Goal: Transaction & Acquisition: Purchase product/service

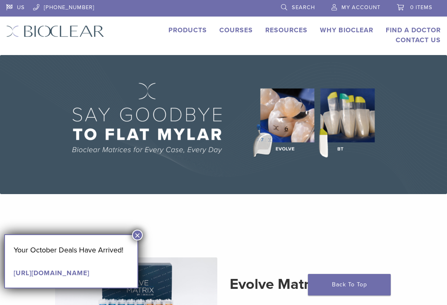
click at [363, 7] on span "My Account" at bounding box center [361, 7] width 39 height 7
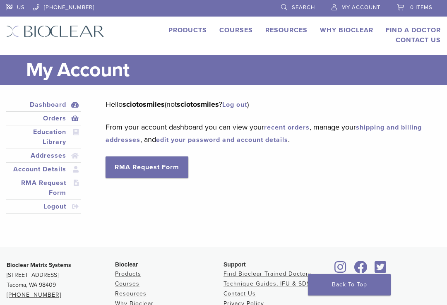
click at [55, 117] on link "Orders" at bounding box center [43, 118] width 71 height 10
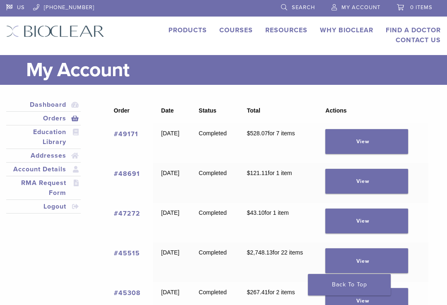
click at [192, 26] on link "Products" at bounding box center [188, 30] width 39 height 8
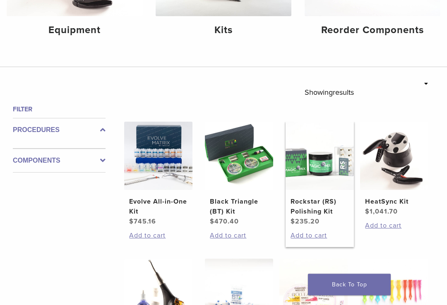
scroll to position [191, 0]
click at [327, 190] on img at bounding box center [320, 156] width 68 height 68
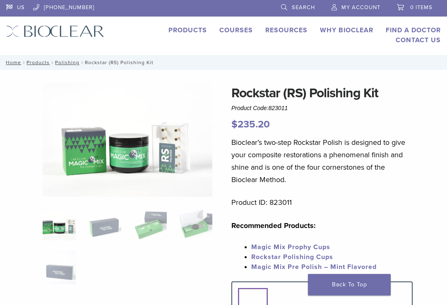
scroll to position [136, 6]
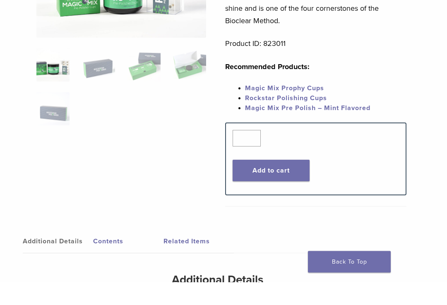
click at [313, 107] on link "Magic Mix Prophy Cups" at bounding box center [284, 111] width 79 height 8
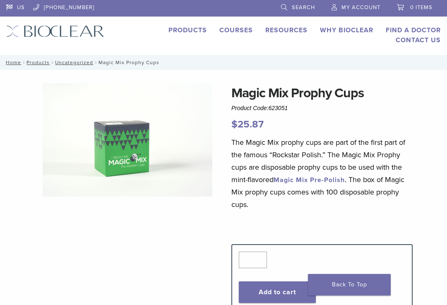
scroll to position [120, 6]
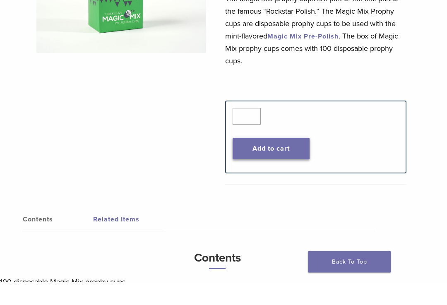
click at [297, 176] on button "Add to cart" at bounding box center [271, 172] width 77 height 22
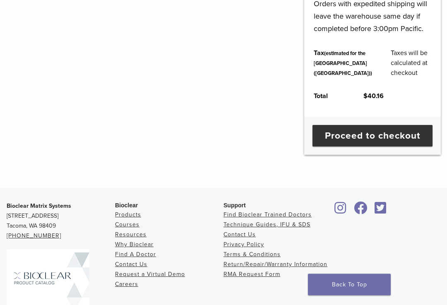
scroll to position [457, 0]
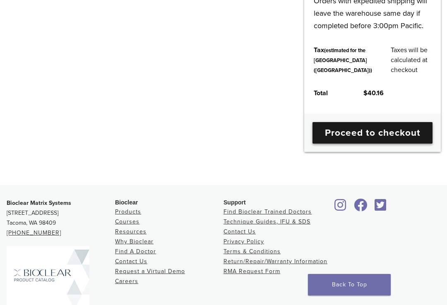
click at [409, 144] on link "Proceed to checkout" at bounding box center [373, 133] width 120 height 22
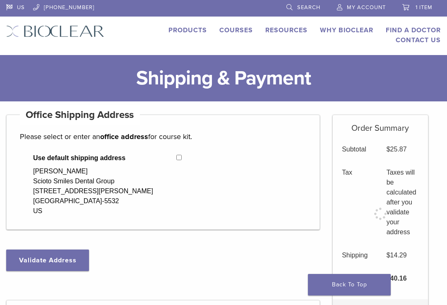
select select "**"
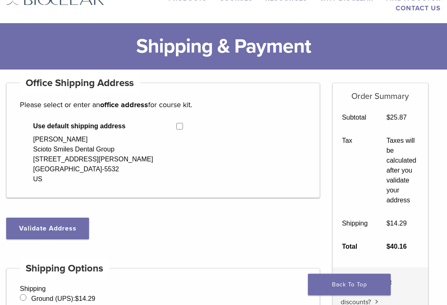
scroll to position [32, 0]
click at [78, 231] on button "Validate Address" at bounding box center [47, 229] width 83 height 22
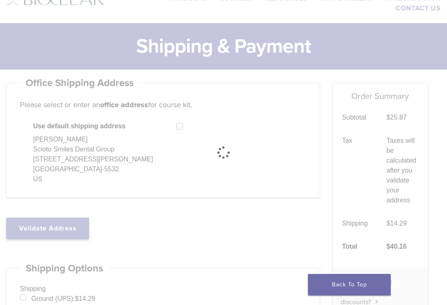
select select "**"
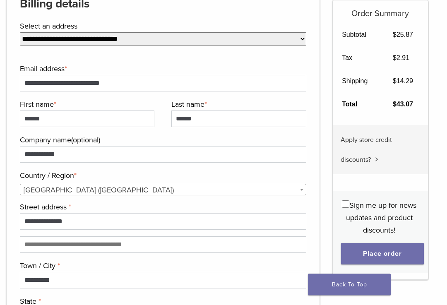
scroll to position [608, 0]
click at [414, 251] on button "Place order" at bounding box center [382, 254] width 83 height 22
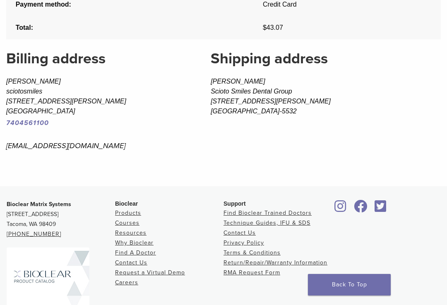
scroll to position [527, 0]
